Goal: Navigation & Orientation: Find specific page/section

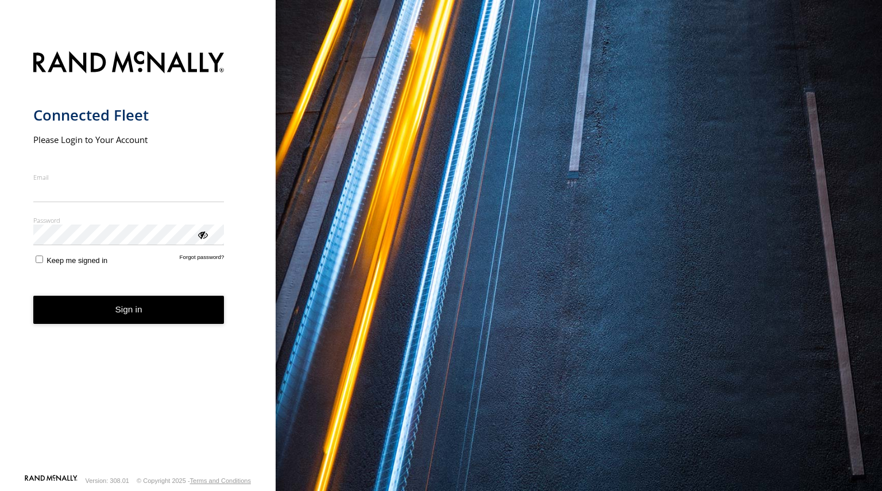
click at [224, 188] on nordpass-icon "main" at bounding box center [224, 192] width 0 height 10
click at [0, 490] on nordpass-autofill-portal at bounding box center [0, 491] width 0 height 0
type input "**********"
click at [160, 313] on button "Sign in" at bounding box center [128, 310] width 191 height 28
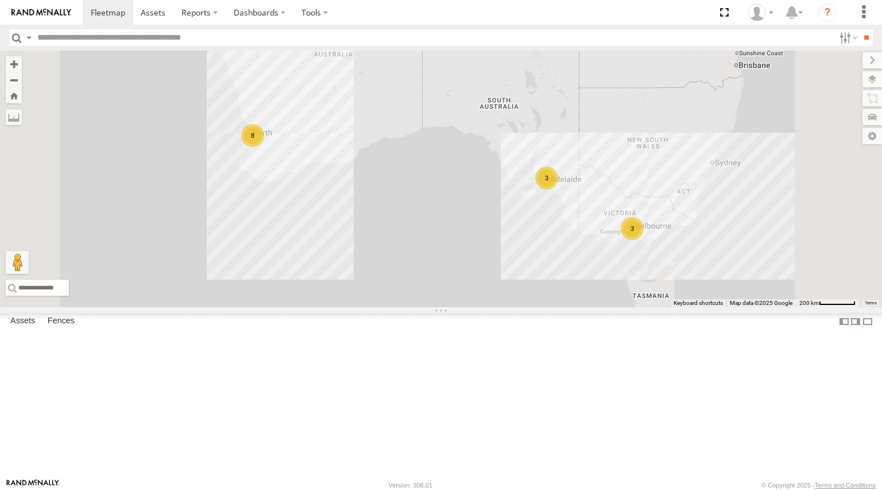
click at [0, 0] on div "Nic Vending Van 2BW 7XY" at bounding box center [0, 0] width 0 height 0
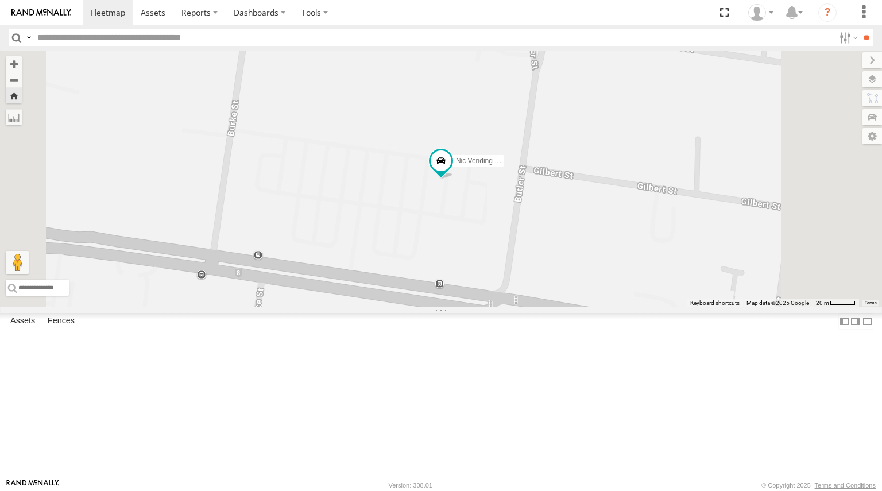
click at [0, 0] on link at bounding box center [0, 0] width 0 height 0
